Goal: Task Accomplishment & Management: Use online tool/utility

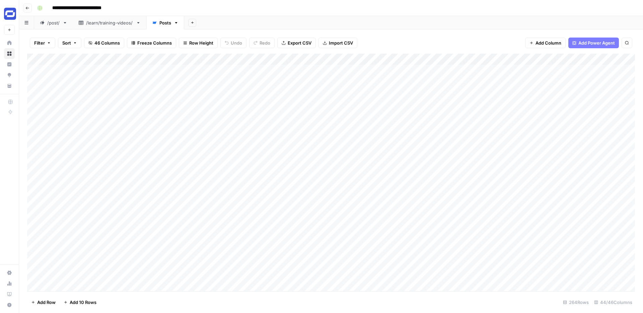
click at [49, 40] on button "Filter" at bounding box center [42, 43] width 25 height 11
click at [93, 76] on button "Add Filter" at bounding box center [163, 76] width 250 height 9
click at [96, 77] on input "text" at bounding box center [79, 78] width 73 height 7
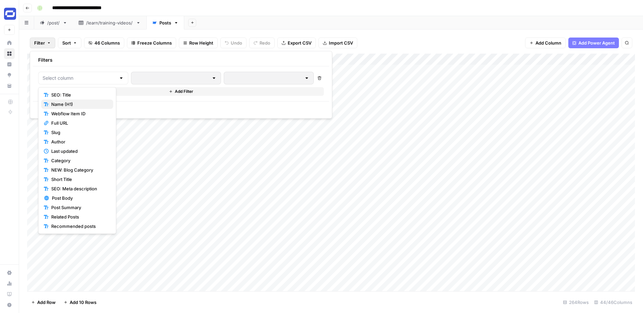
click at [74, 104] on span "Name (H1)" at bounding box center [79, 104] width 57 height 7
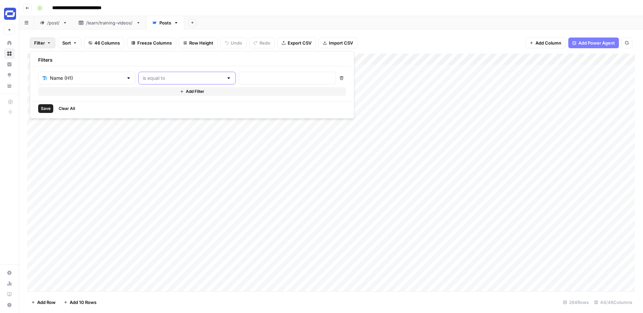
click at [168, 77] on input "text" at bounding box center [183, 78] width 81 height 7
click at [147, 115] on span "contains" at bounding box center [157, 113] width 64 height 7
type input "contains"
click at [238, 82] on div at bounding box center [286, 78] width 97 height 13
type input "d-id"
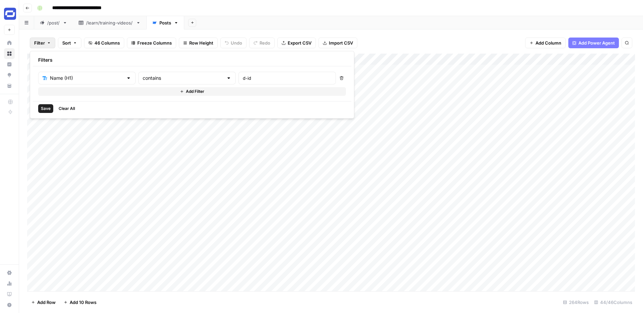
click at [46, 106] on span "Save" at bounding box center [46, 109] width 10 height 6
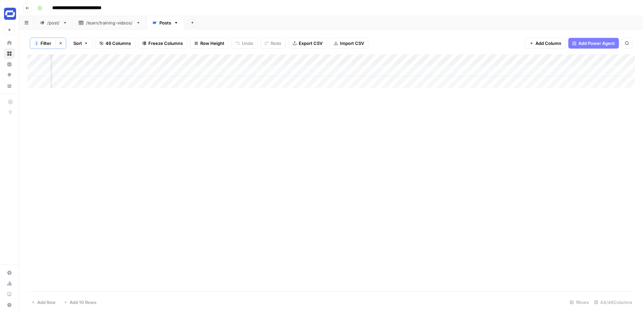
scroll to position [0, 1092]
